Goal: Navigation & Orientation: Find specific page/section

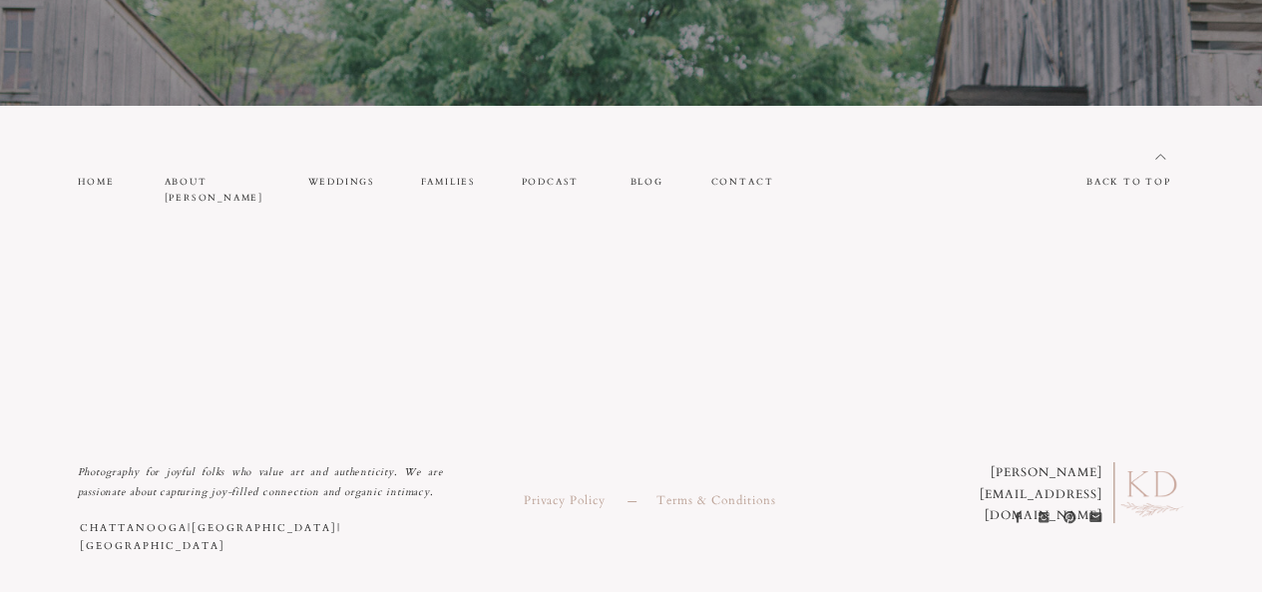
scroll to position [11039, 0]
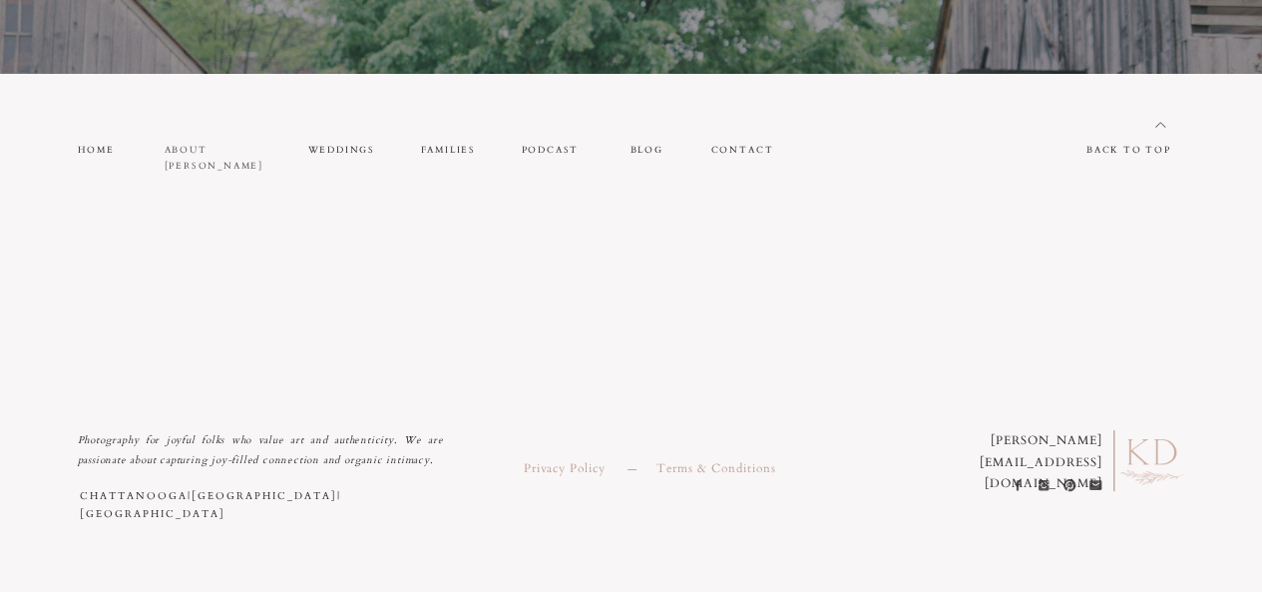
click at [227, 149] on nav "about [PERSON_NAME]" at bounding box center [215, 150] width 100 height 17
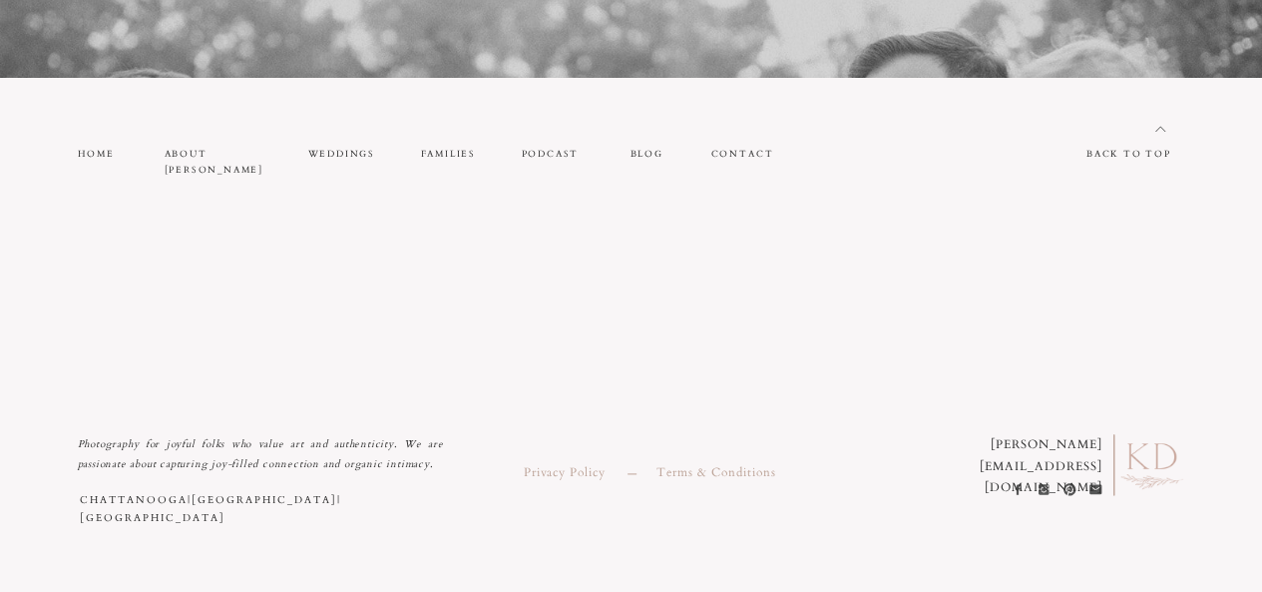
scroll to position [4902, 0]
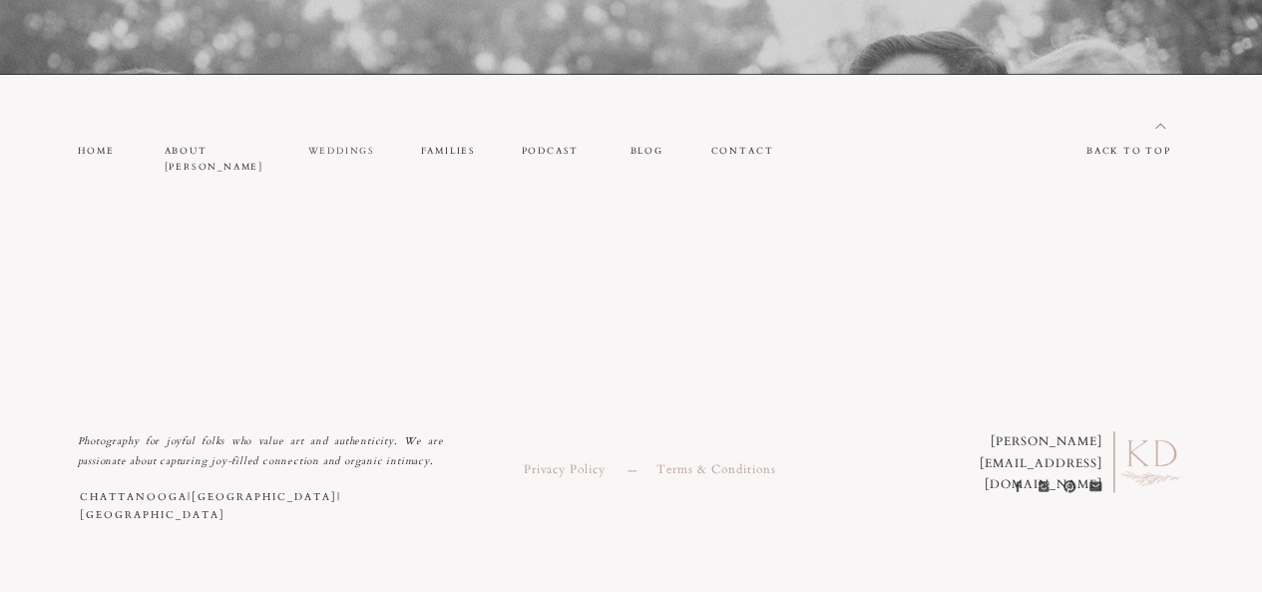
click at [343, 155] on nav "weddings" at bounding box center [342, 151] width 68 height 17
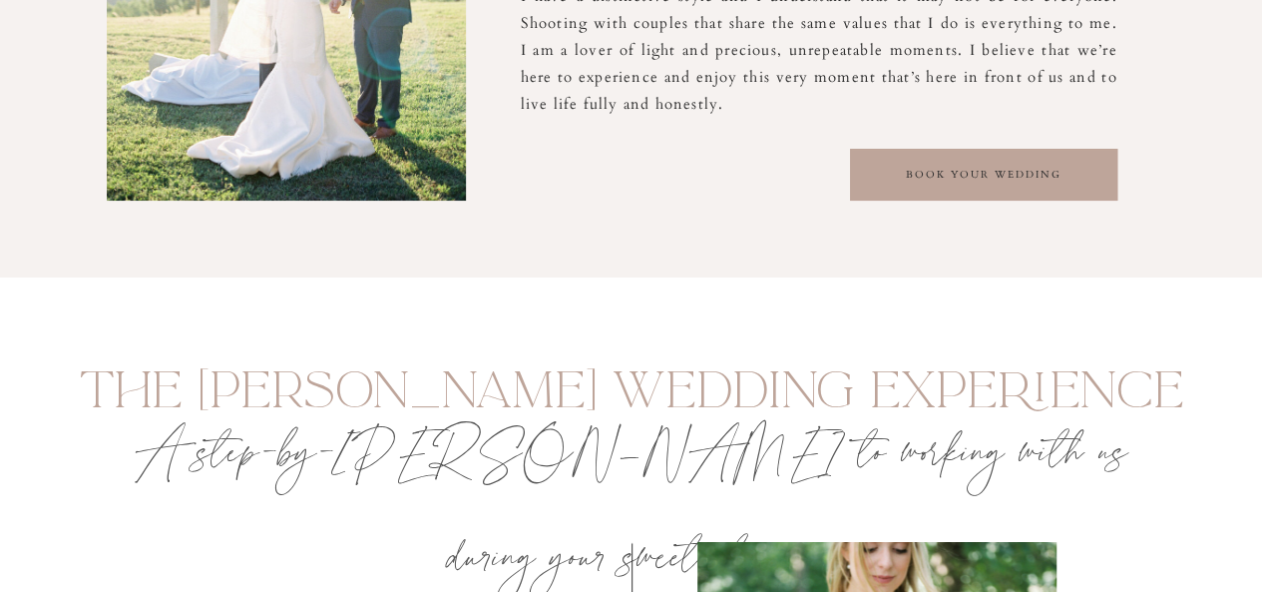
scroll to position [2567, 0]
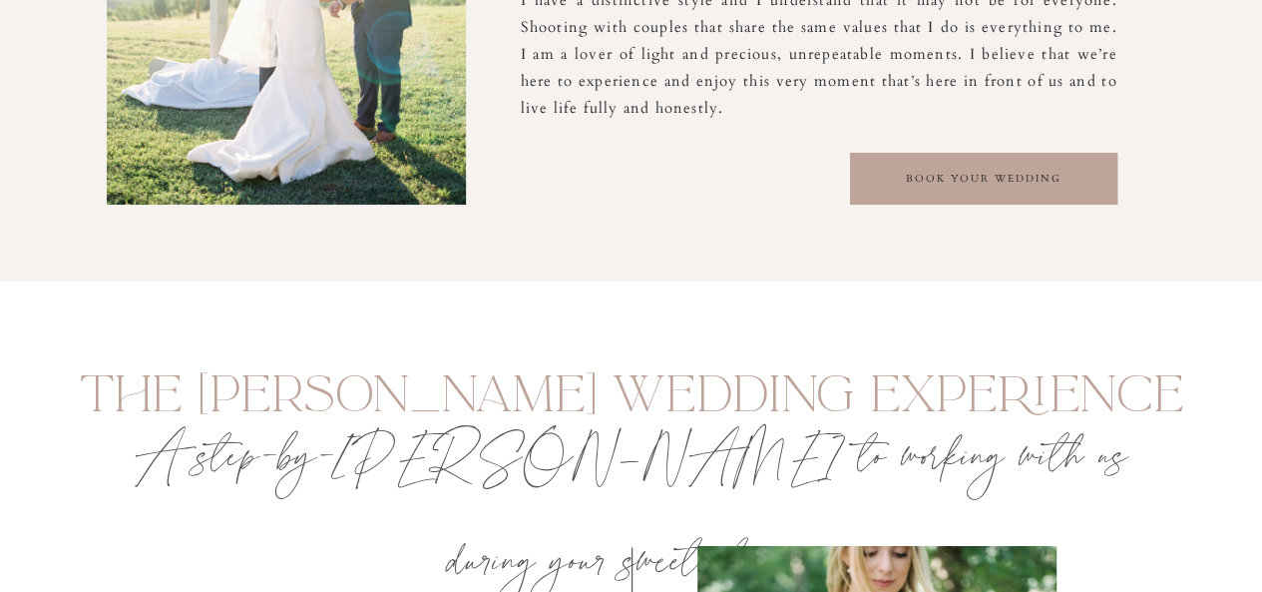
click at [893, 162] on div at bounding box center [983, 179] width 267 height 52
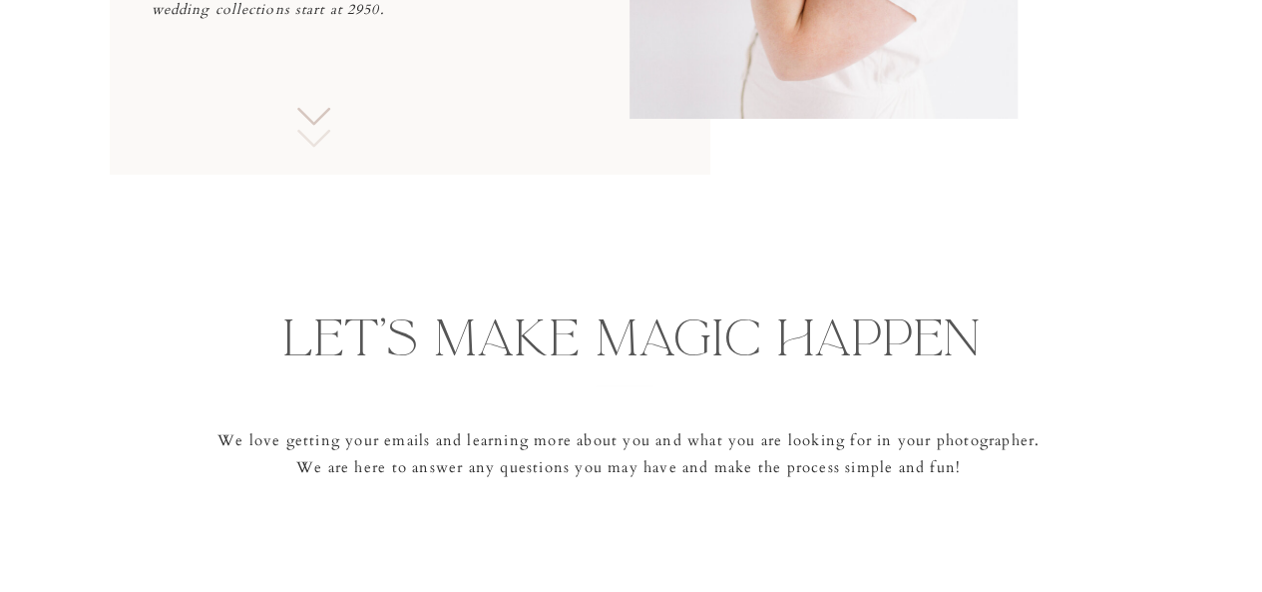
scroll to position [545, 0]
click at [311, 119] on icon at bounding box center [313, 115] width 49 height 39
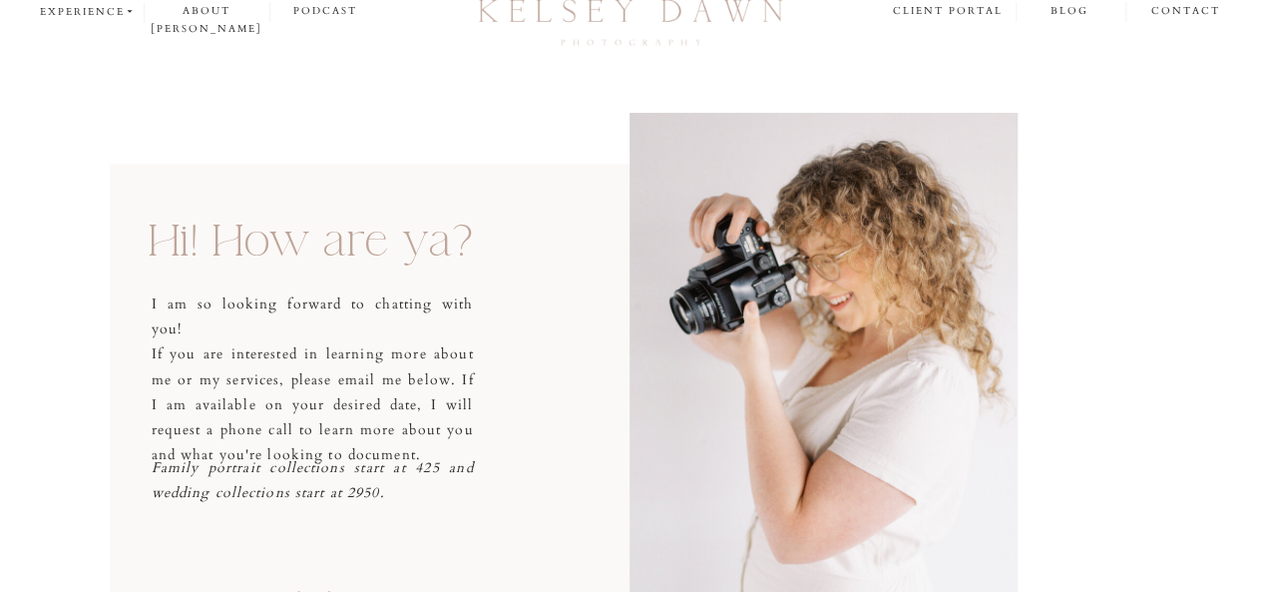
scroll to position [57, 0]
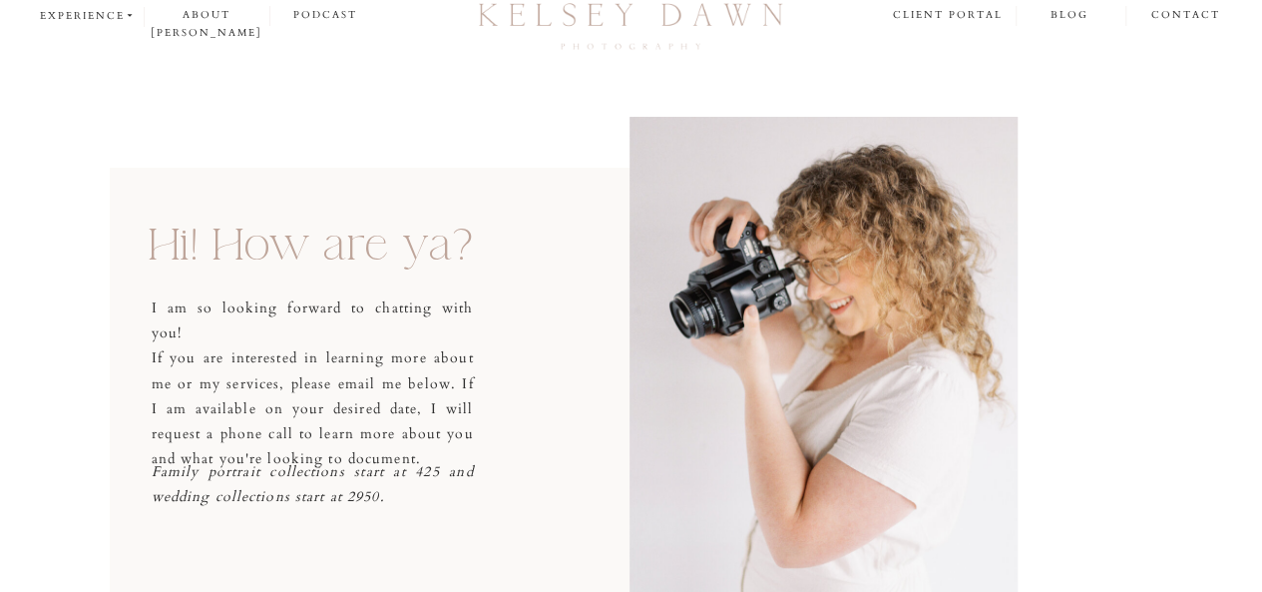
click at [275, 191] on div at bounding box center [410, 415] width 601 height 494
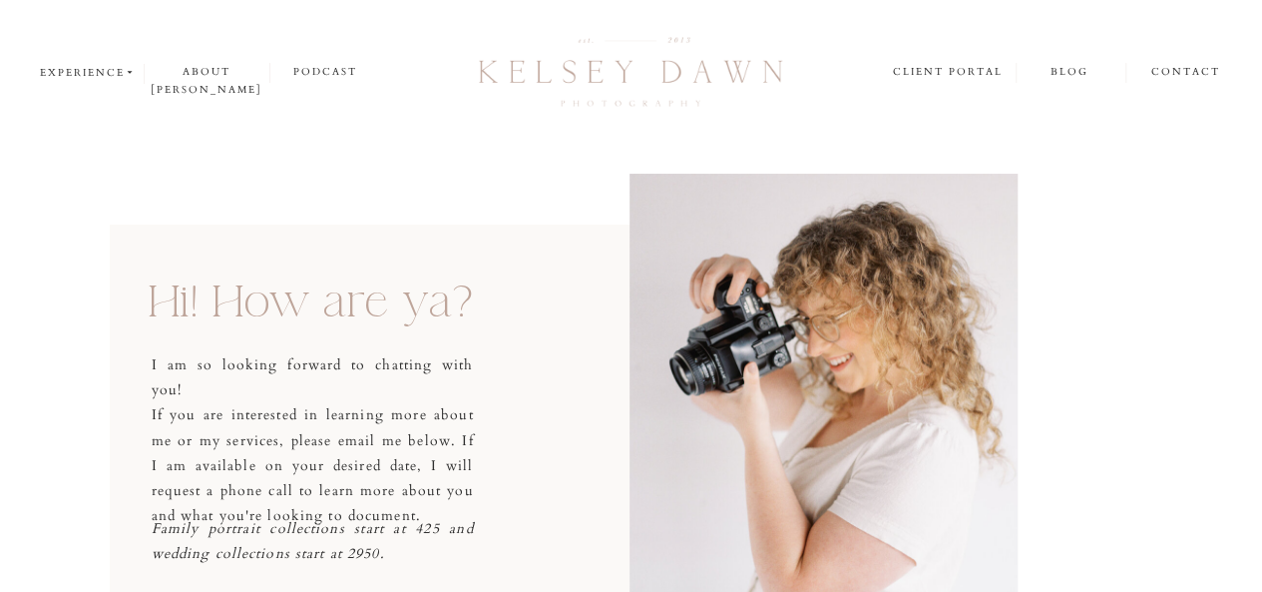
click at [543, 81] on div at bounding box center [631, 73] width 323 height 85
